Goal: Task Accomplishment & Management: Use online tool/utility

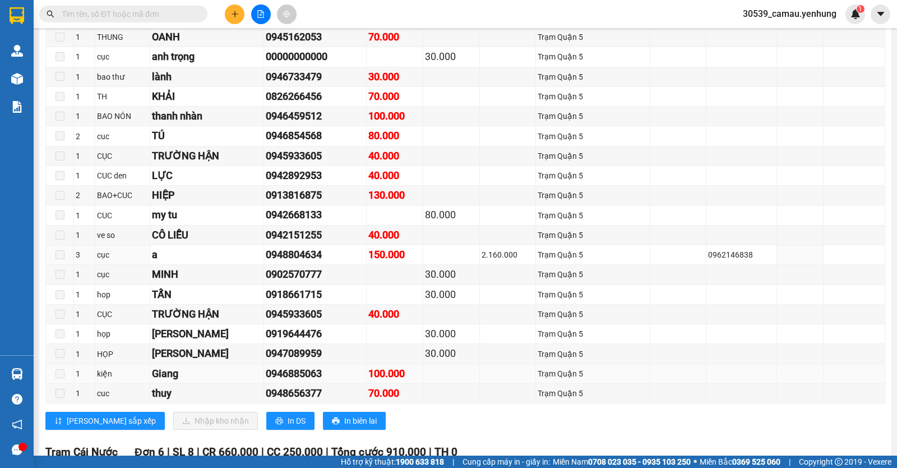
scroll to position [224, 0]
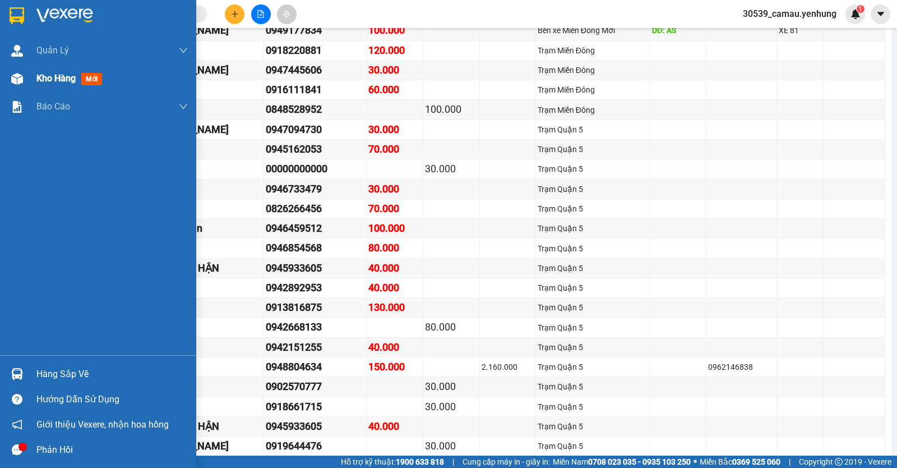
click at [93, 80] on span "mới" at bounding box center [91, 79] width 21 height 12
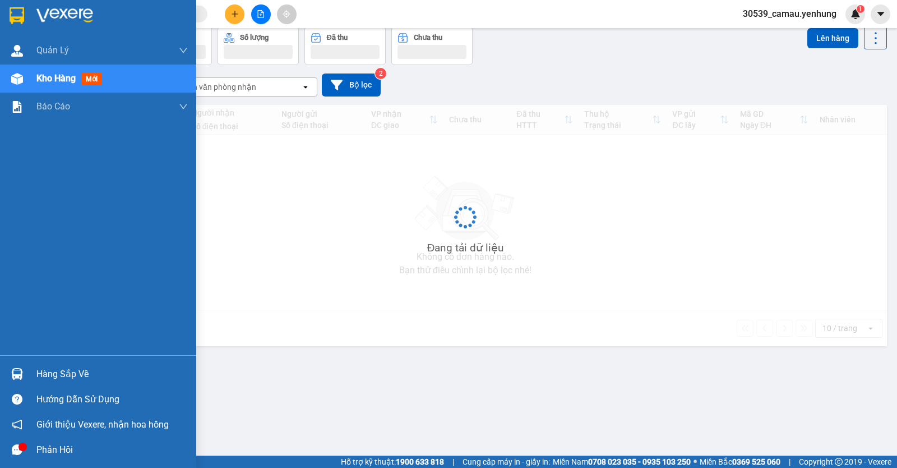
scroll to position [52, 0]
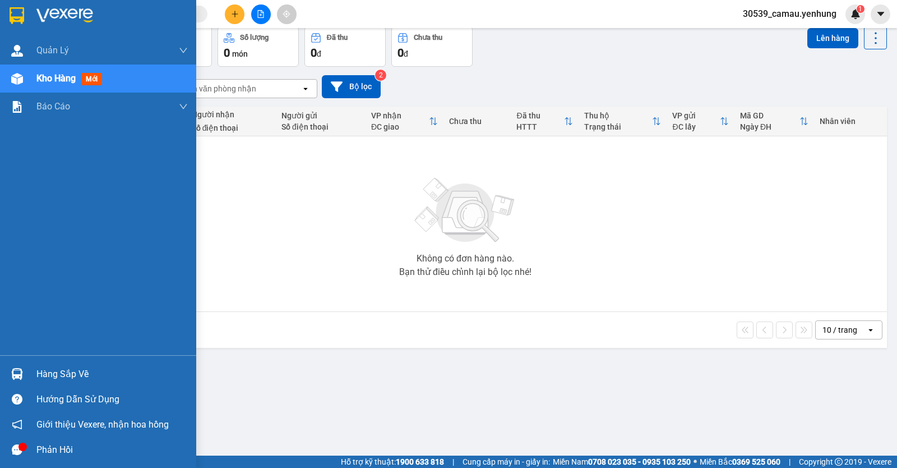
click at [55, 370] on div "Hàng sắp về" at bounding box center [111, 374] width 151 height 17
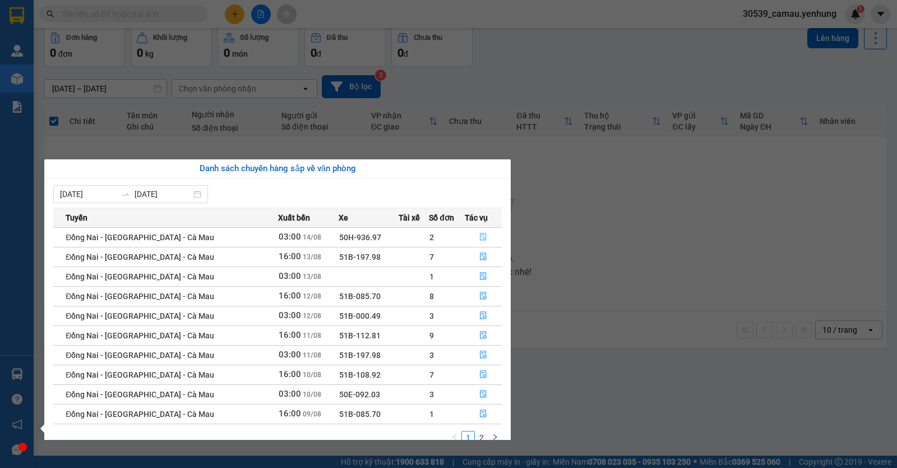
click at [482, 237] on icon "file-done" at bounding box center [483, 237] width 8 height 8
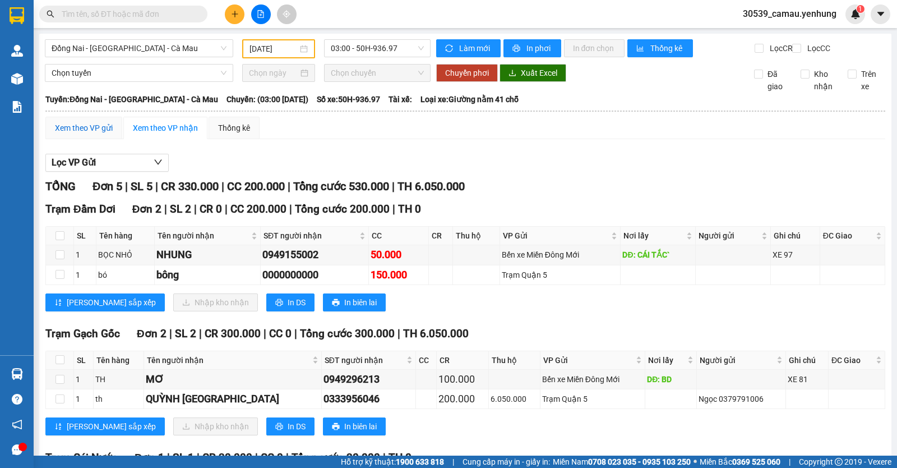
click at [85, 134] on div "Xem theo VP gửi" at bounding box center [84, 128] width 58 height 12
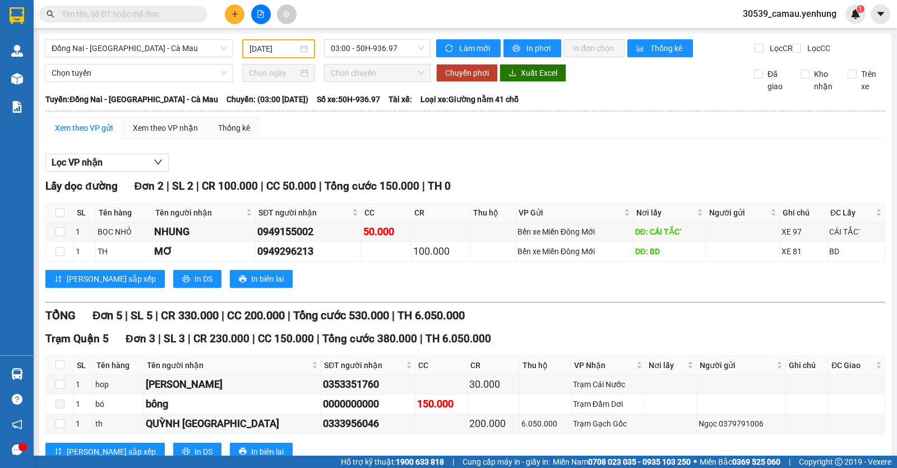
click at [298, 46] on div "[DATE]" at bounding box center [279, 49] width 59 height 12
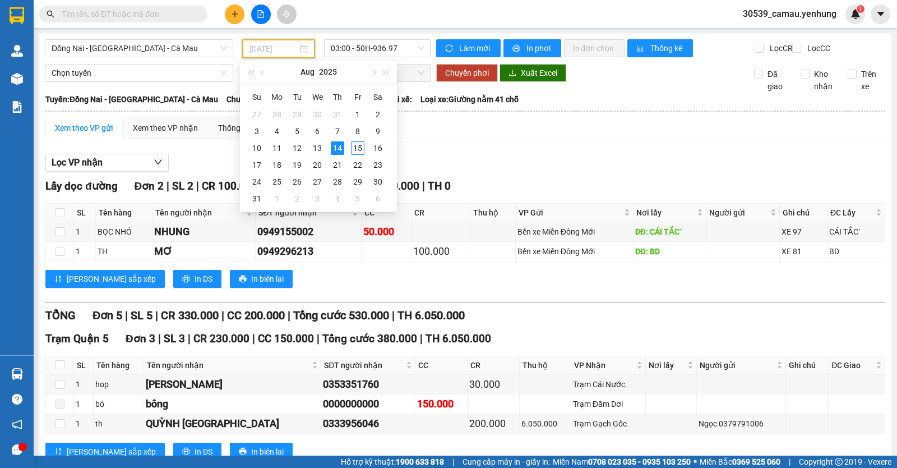
click at [358, 144] on div "15" at bounding box center [357, 147] width 13 height 13
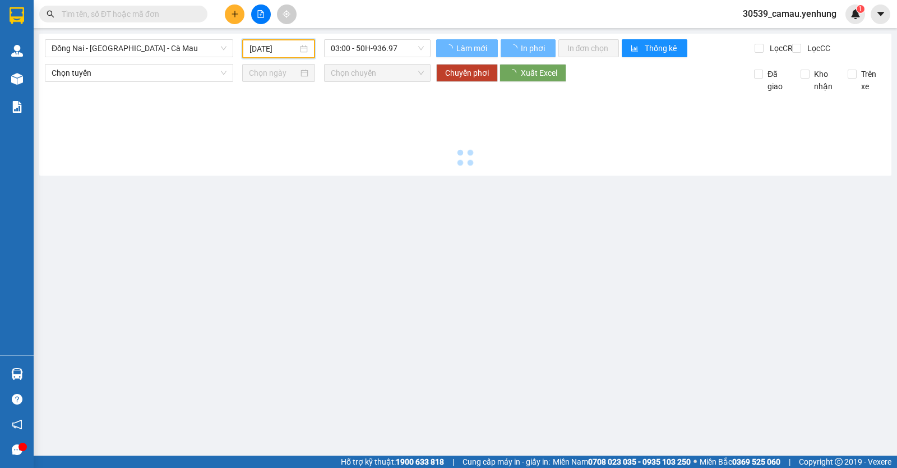
type input "[DATE]"
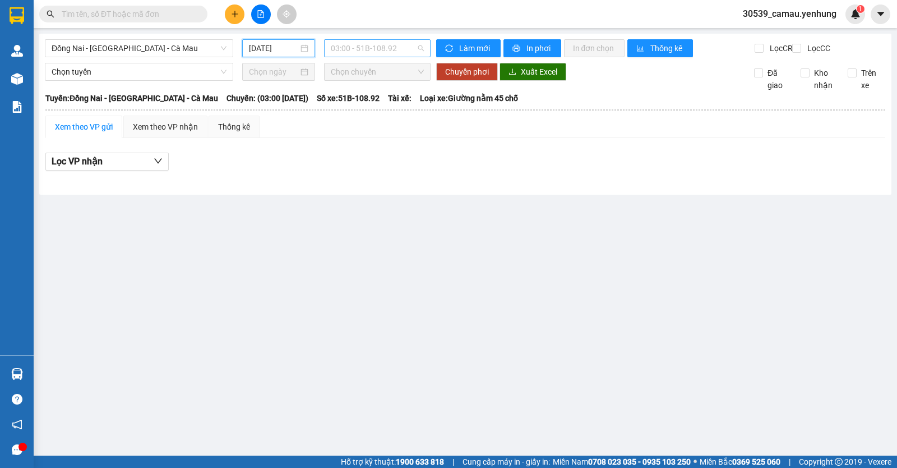
click at [389, 43] on span "03:00 - 51B-108.92" at bounding box center [377, 48] width 93 height 17
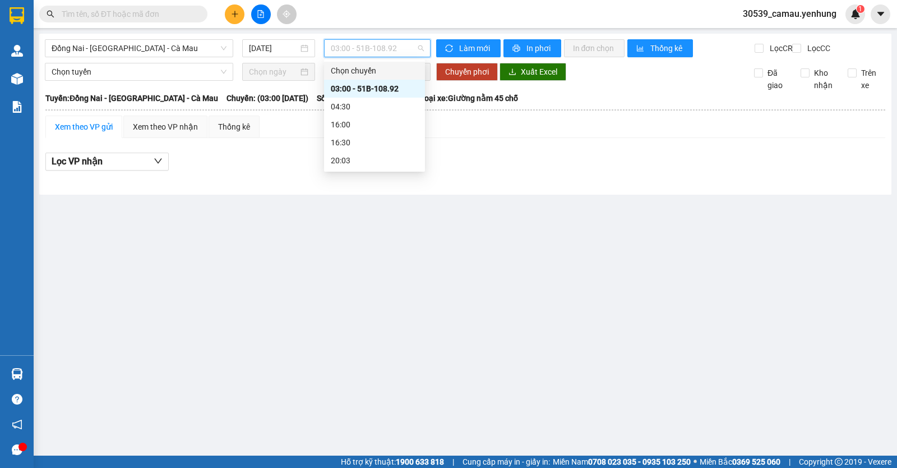
click at [375, 64] on div "Chọn chuyến" at bounding box center [374, 71] width 101 height 18
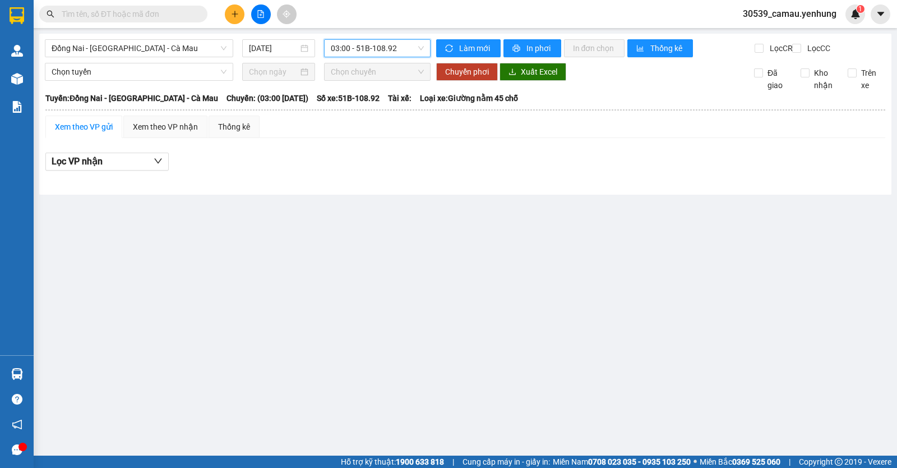
click at [377, 44] on span "03:00 - 51B-108.92" at bounding box center [377, 48] width 93 height 17
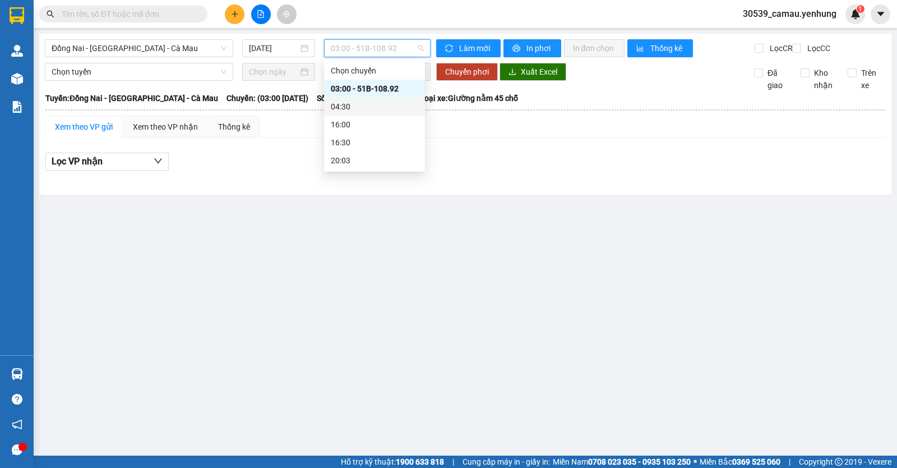
click at [376, 99] on div "04:30" at bounding box center [374, 107] width 101 height 18
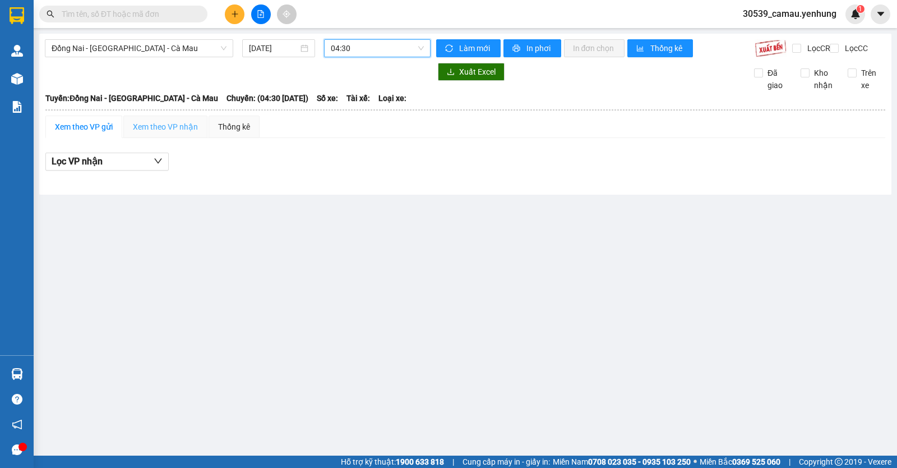
click at [164, 138] on div "Xem theo VP nhận" at bounding box center [165, 127] width 84 height 22
drag, startPoint x: 80, startPoint y: 139, endPoint x: 107, endPoint y: 126, distance: 29.8
click at [79, 133] on div "Xem theo VP gửi" at bounding box center [84, 127] width 58 height 12
click at [382, 40] on span "04:30" at bounding box center [377, 48] width 93 height 17
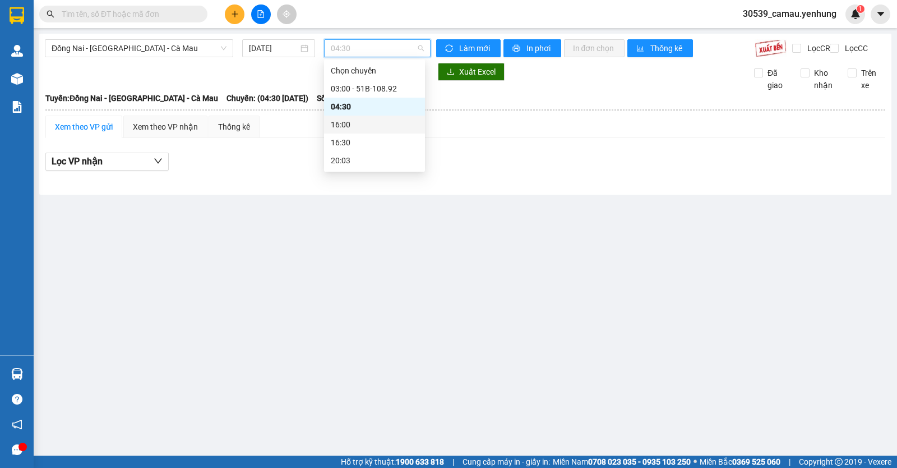
click at [347, 122] on div "16:00" at bounding box center [374, 124] width 87 height 12
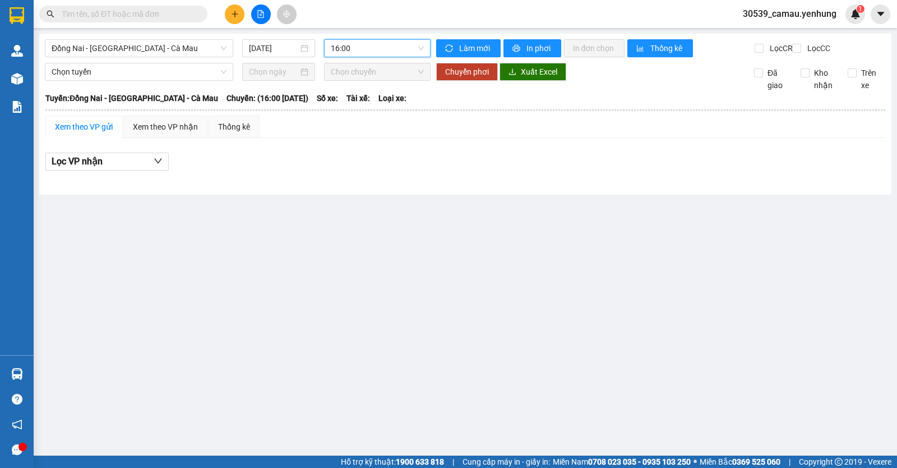
click at [371, 43] on span "16:00" at bounding box center [377, 48] width 93 height 17
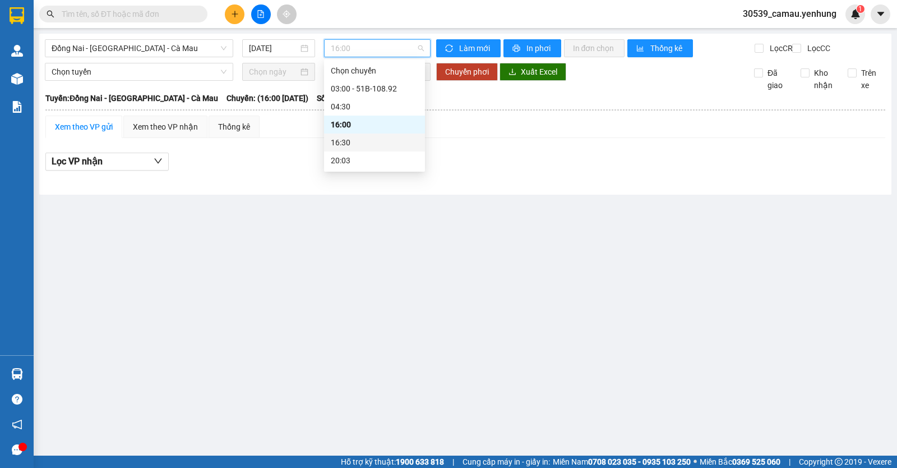
click at [364, 149] on div "16:30" at bounding box center [374, 142] width 101 height 18
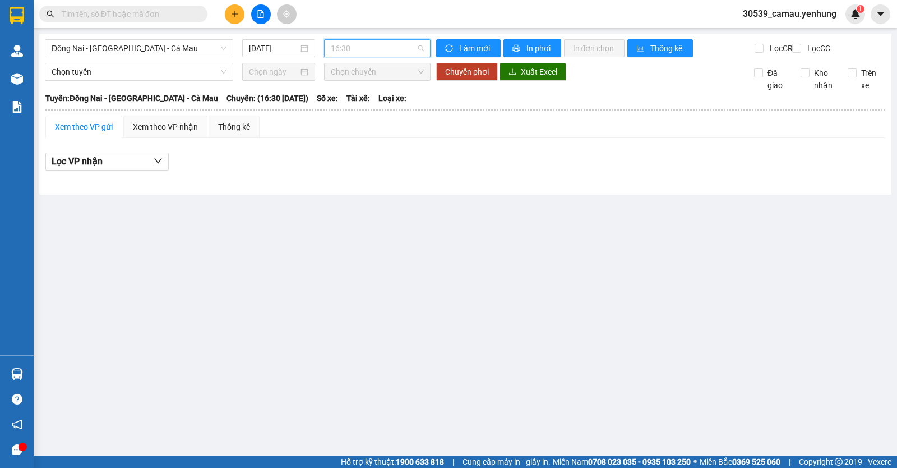
click at [402, 39] on div "16:30" at bounding box center [377, 48] width 106 height 18
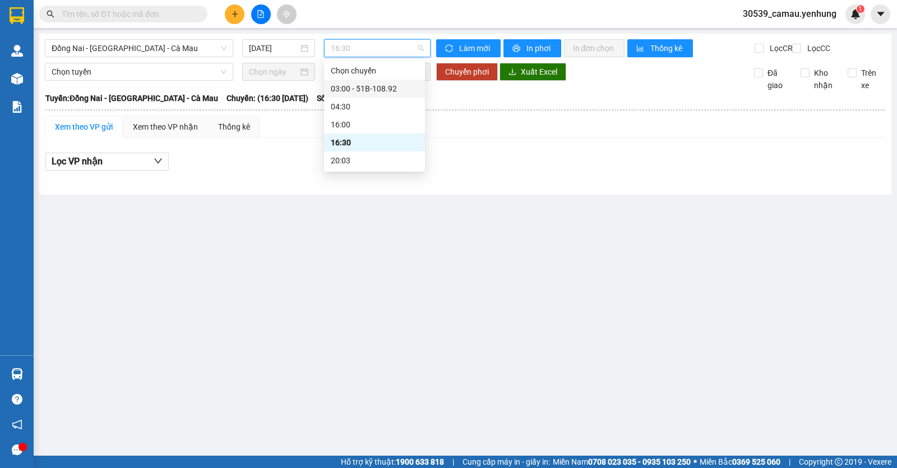
click at [366, 92] on div "03:00 - 51B-108.92" at bounding box center [374, 88] width 87 height 12
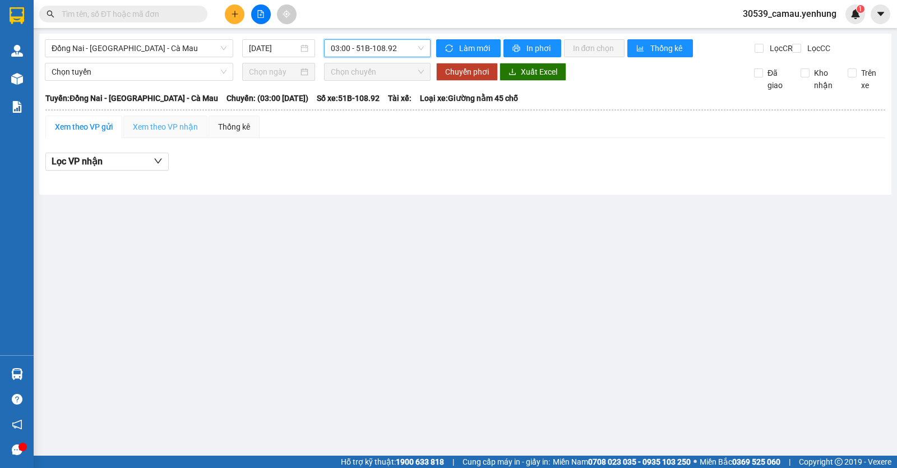
click at [184, 138] on div "Xem theo VP nhận" at bounding box center [165, 127] width 84 height 22
click at [218, 133] on div "Thống kê" at bounding box center [234, 127] width 32 height 12
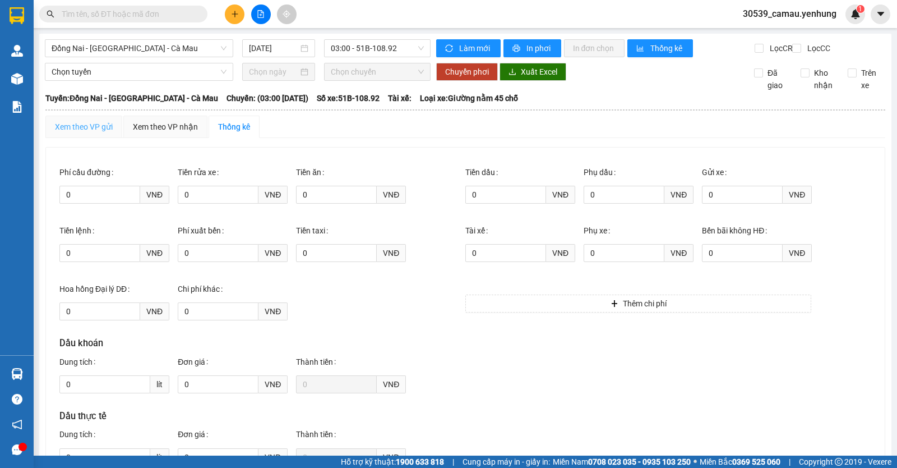
click at [90, 138] on div "Xem theo VP gửi" at bounding box center [83, 127] width 77 height 22
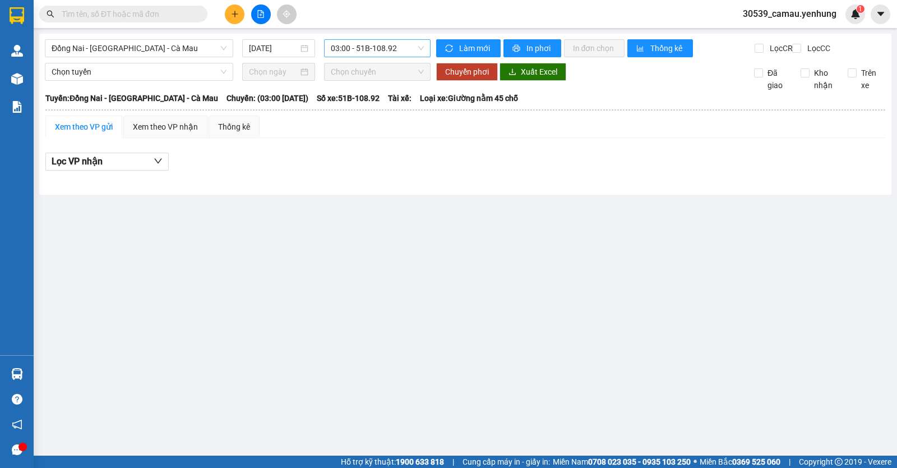
click at [382, 49] on span "03:00 - 51B-108.92" at bounding box center [377, 48] width 93 height 17
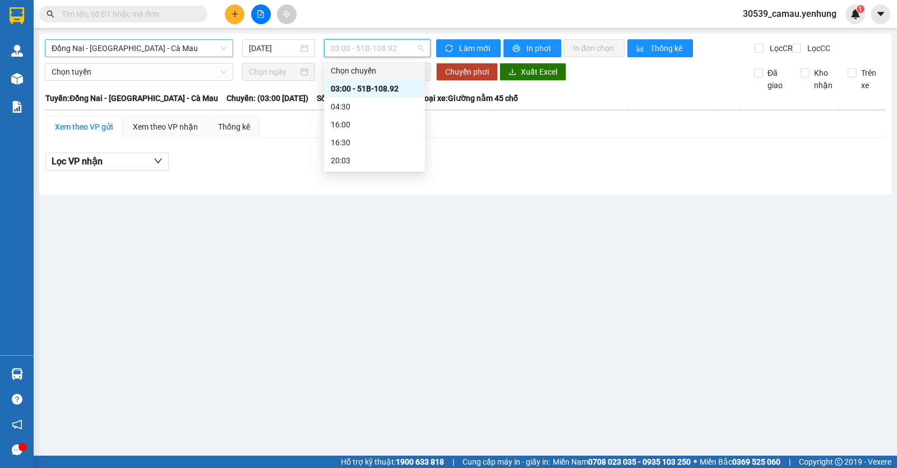
click at [80, 50] on span "Đồng Nai - [GEOGRAPHIC_DATA] - Cà Mau" at bounding box center [139, 48] width 175 height 17
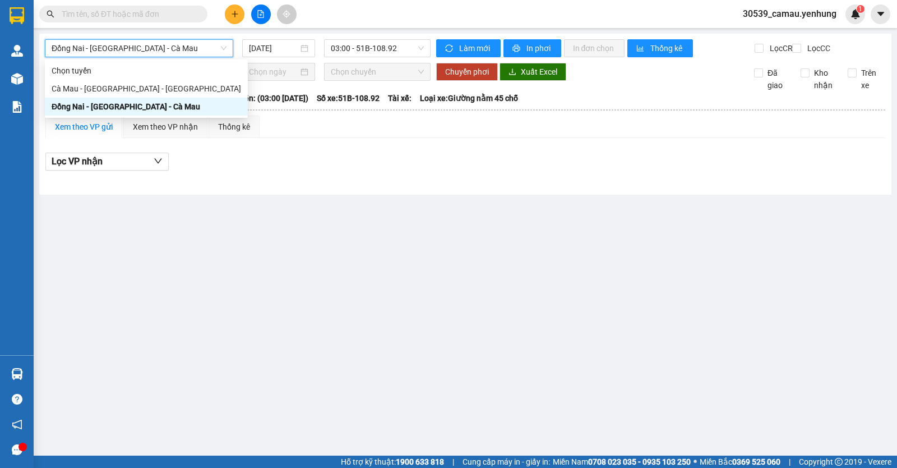
click at [104, 44] on span "Đồng Nai - [GEOGRAPHIC_DATA] - Cà Mau" at bounding box center [139, 48] width 175 height 17
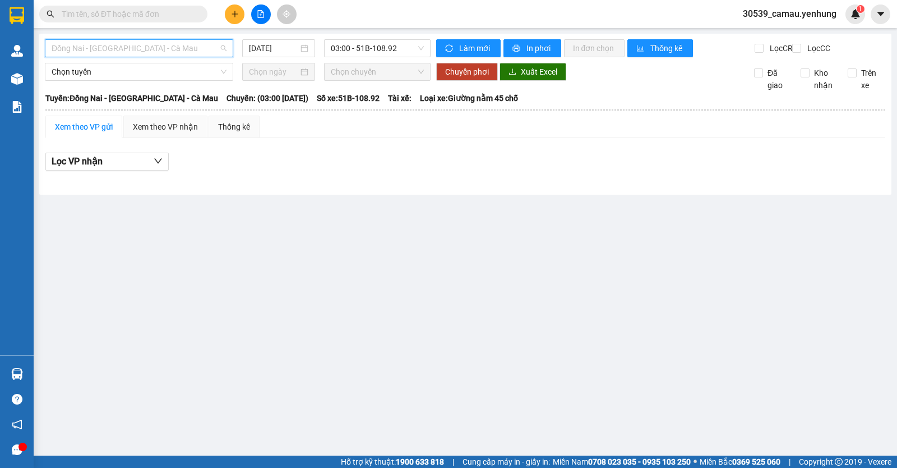
click at [122, 41] on span "Đồng Nai - [GEOGRAPHIC_DATA] - Cà Mau" at bounding box center [139, 48] width 175 height 17
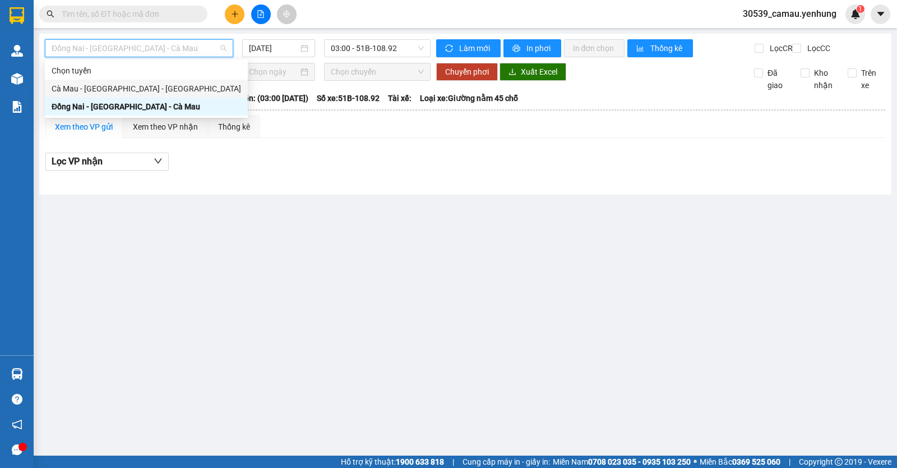
click at [106, 91] on div "Cà Mau - [GEOGRAPHIC_DATA] - [GEOGRAPHIC_DATA]" at bounding box center [147, 88] width 190 height 12
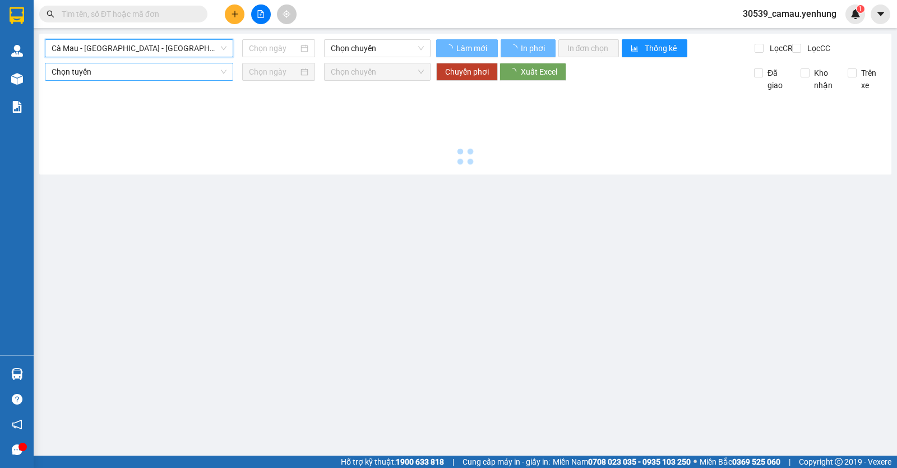
type input "[DATE]"
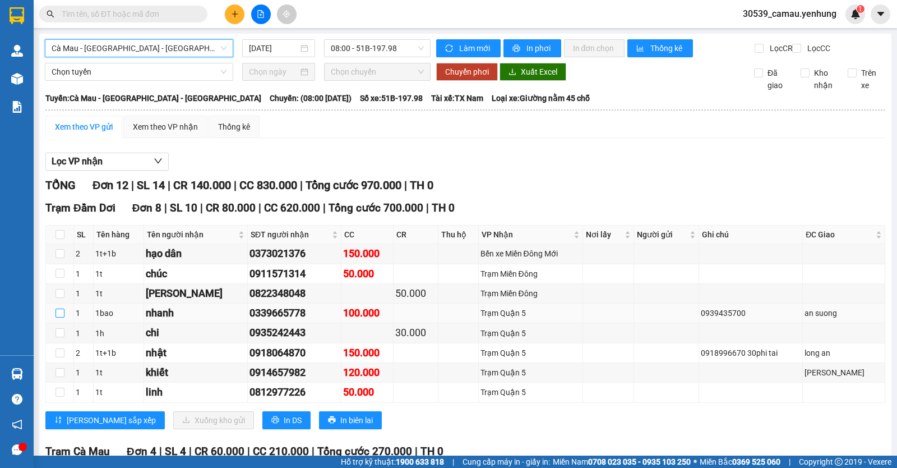
click at [62, 317] on input "checkbox" at bounding box center [60, 312] width 9 height 9
checkbox input "true"
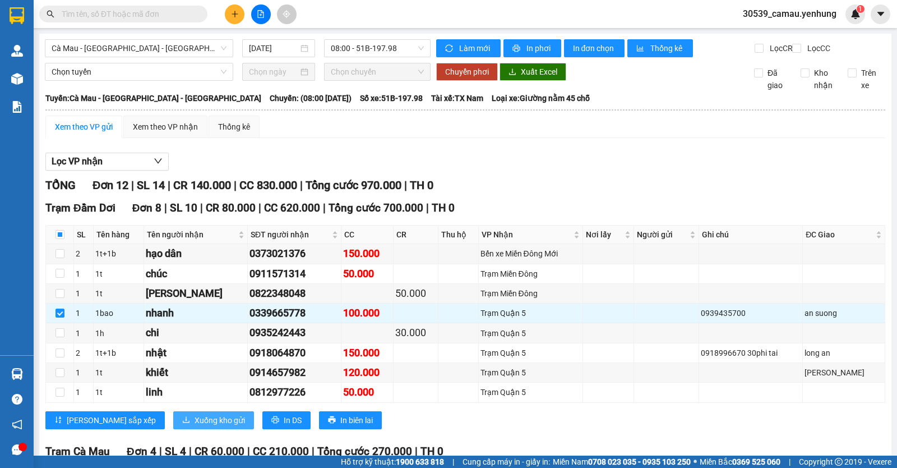
click at [195, 426] on span "Xuống kho gửi" at bounding box center [220, 420] width 50 height 12
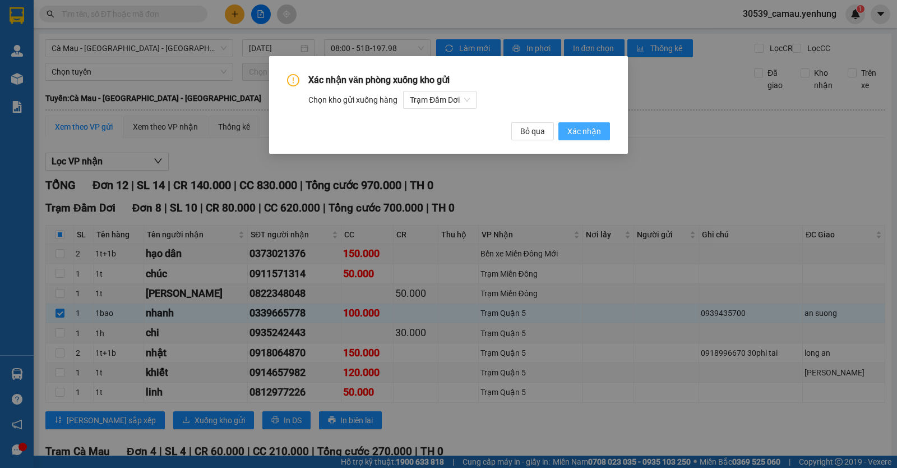
click at [589, 135] on span "Xác nhận" at bounding box center [584, 131] width 34 height 12
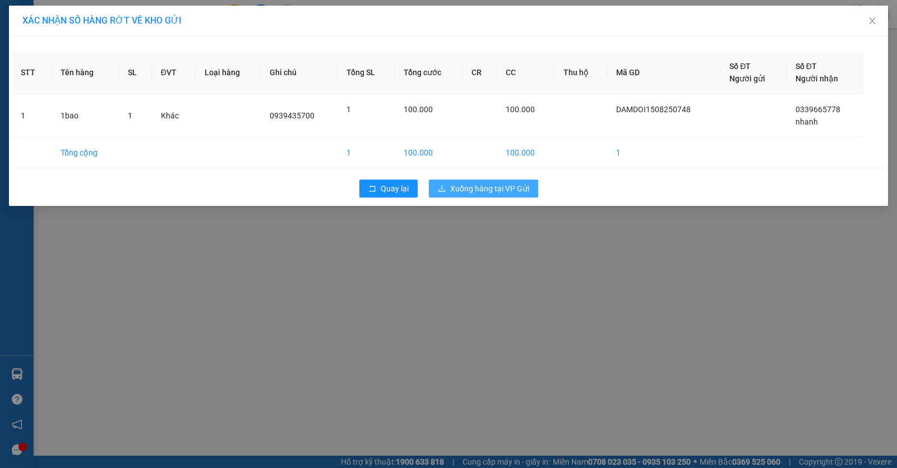
click at [496, 186] on span "Xuống hàng tại VP Gửi" at bounding box center [489, 188] width 79 height 12
